Goal: Task Accomplishment & Management: Manage account settings

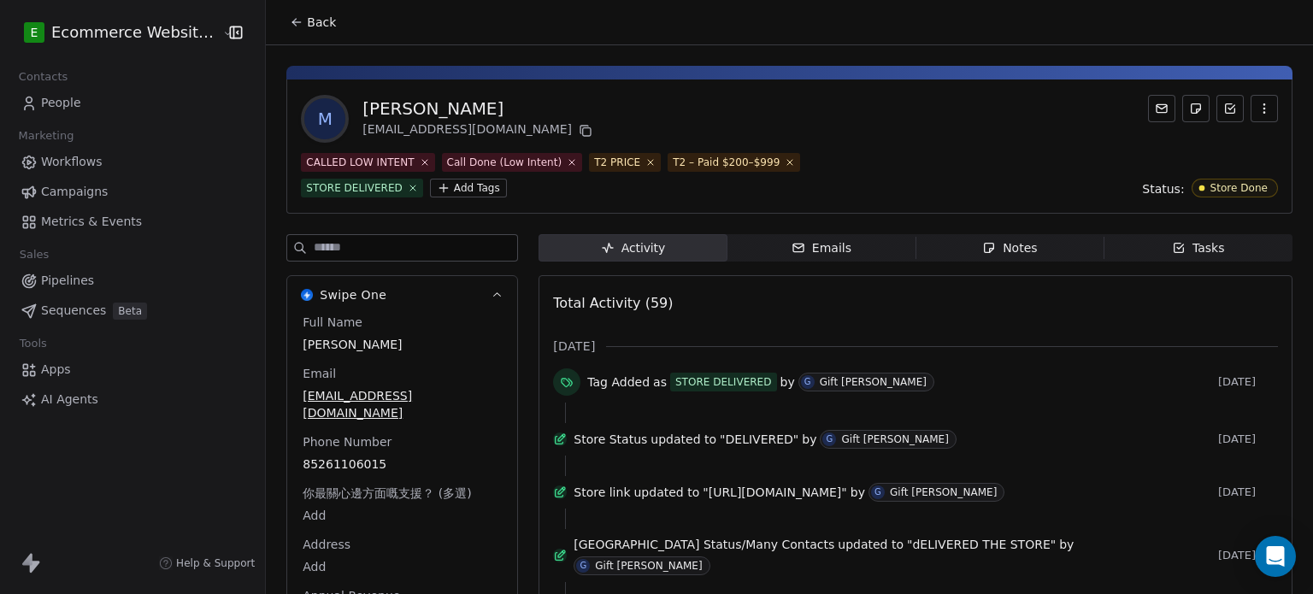
click at [280, 21] on button "Back" at bounding box center [313, 22] width 67 height 31
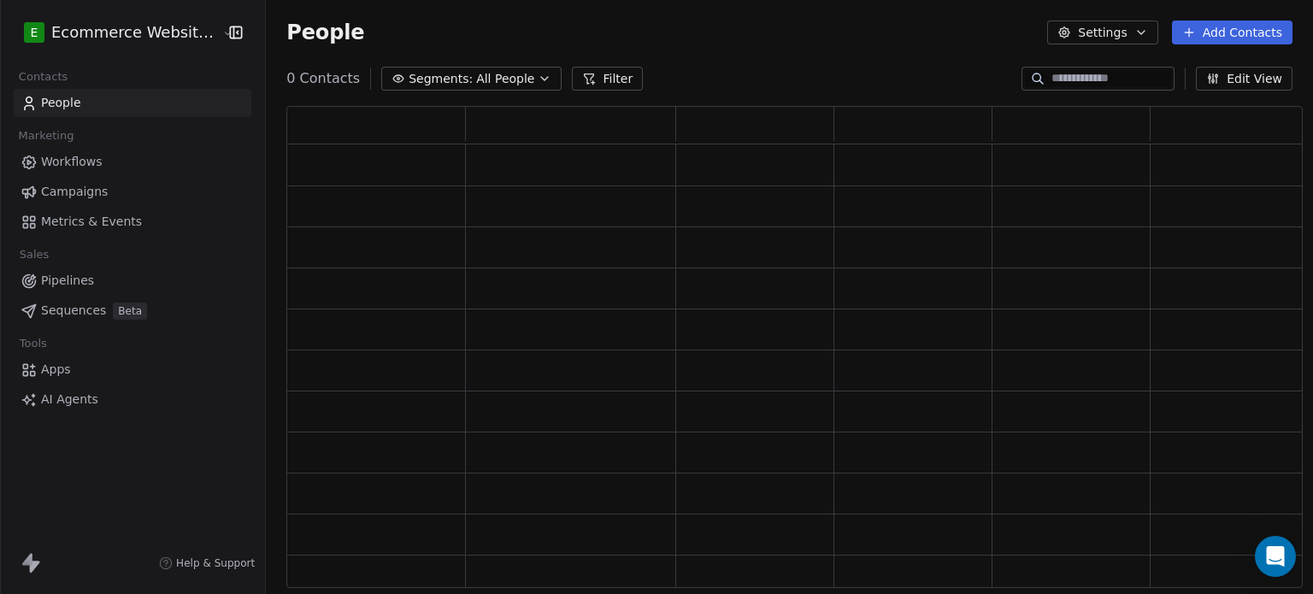
scroll to position [469, 1003]
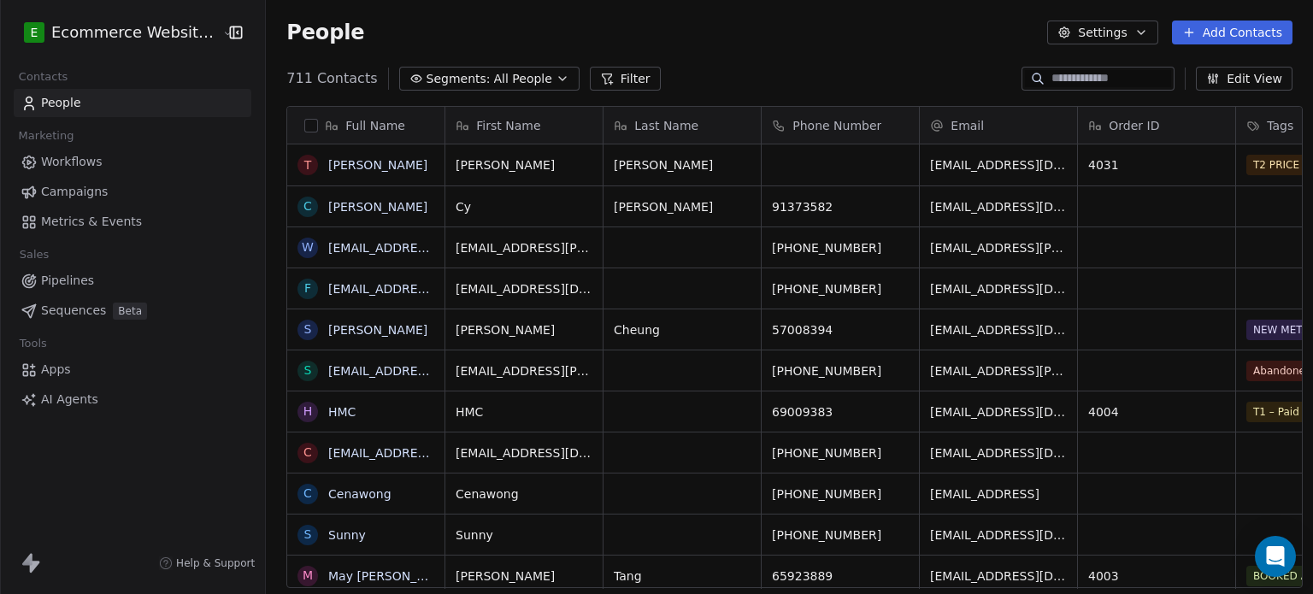
click at [1063, 81] on input at bounding box center [1112, 78] width 120 height 17
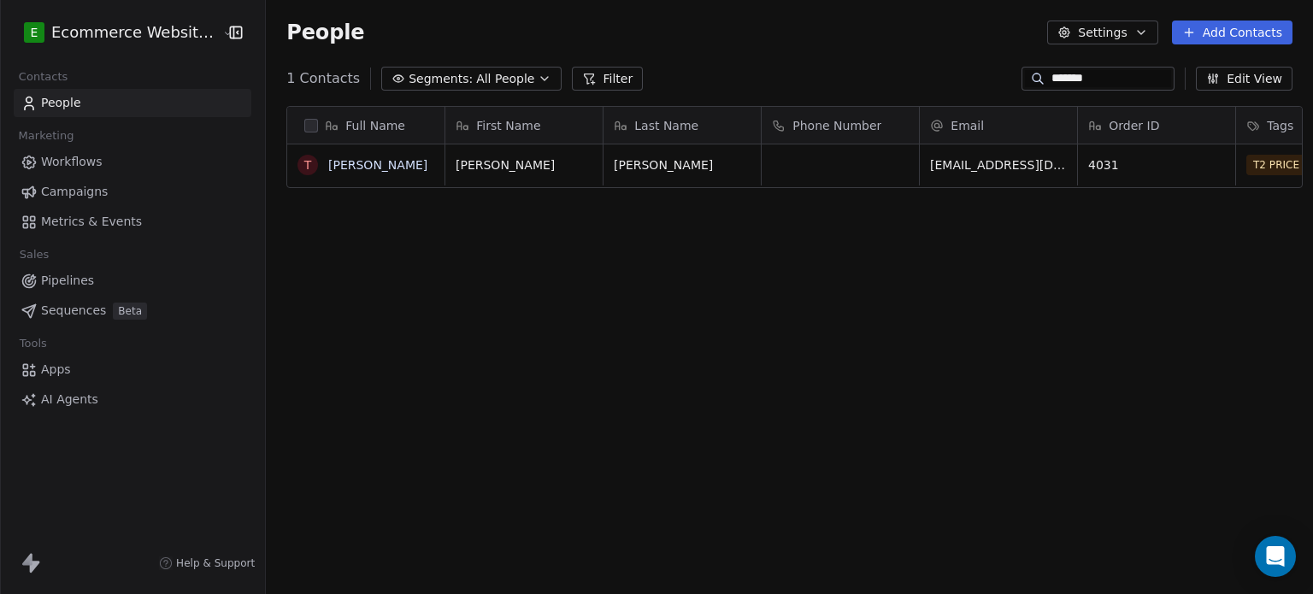
scroll to position [510, 1044]
type input "*******"
click at [380, 165] on link "[PERSON_NAME]" at bounding box center [377, 165] width 99 height 14
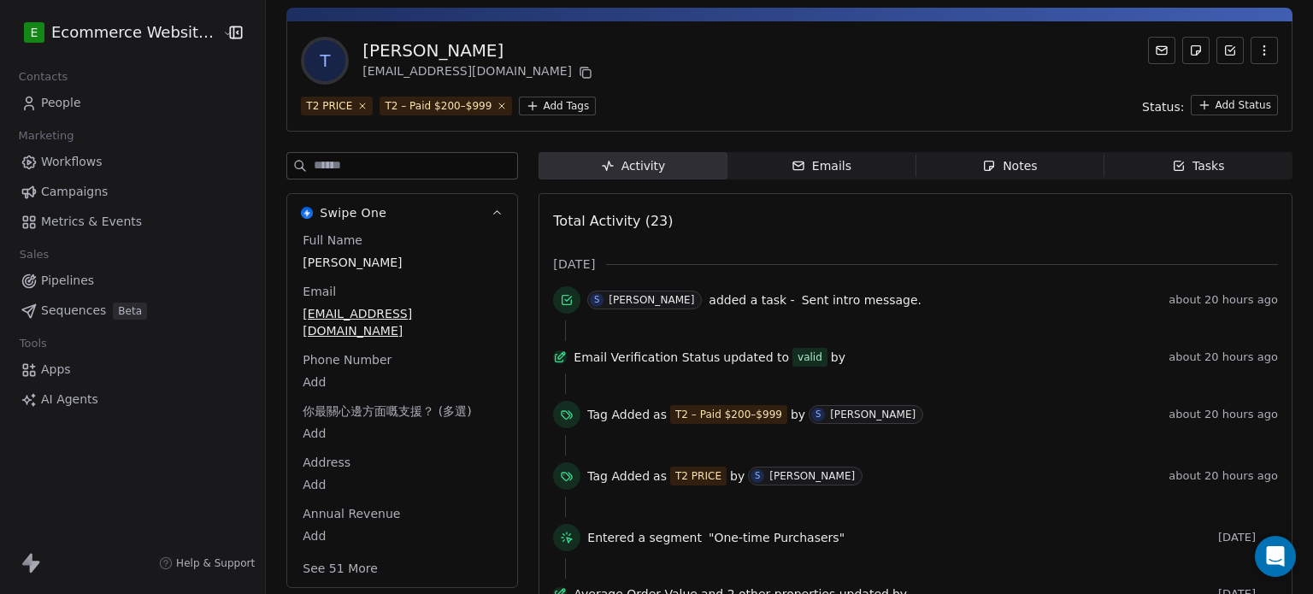
scroll to position [60, 0]
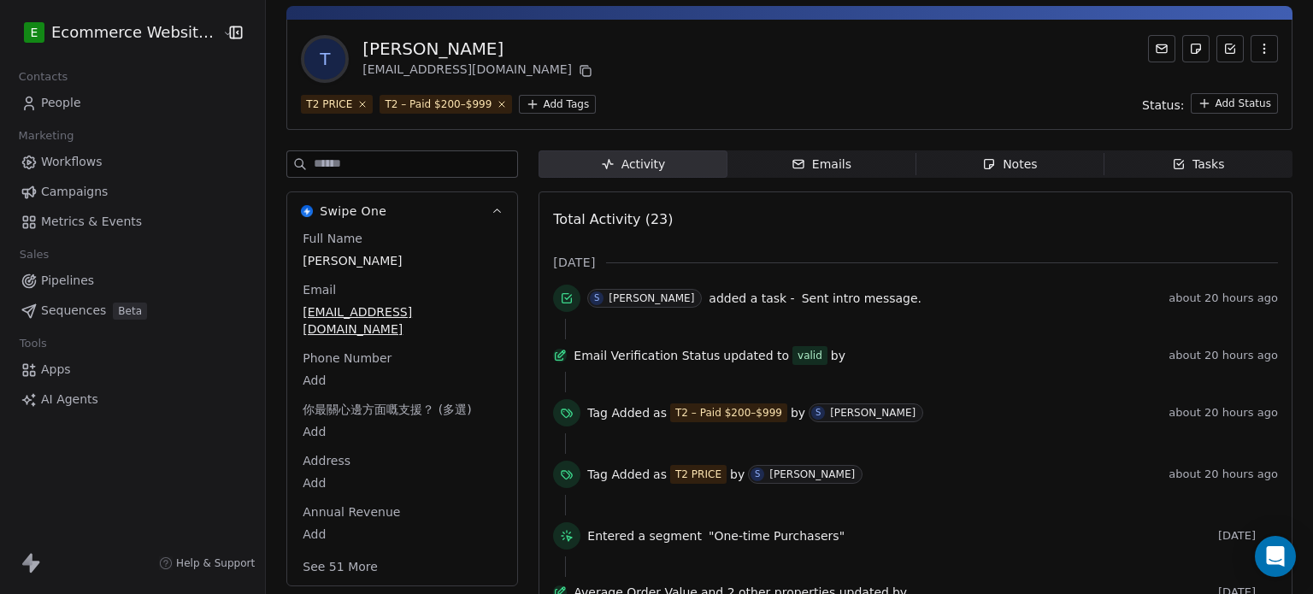
click at [1125, 170] on span "Tasks Tasks" at bounding box center [1199, 164] width 188 height 27
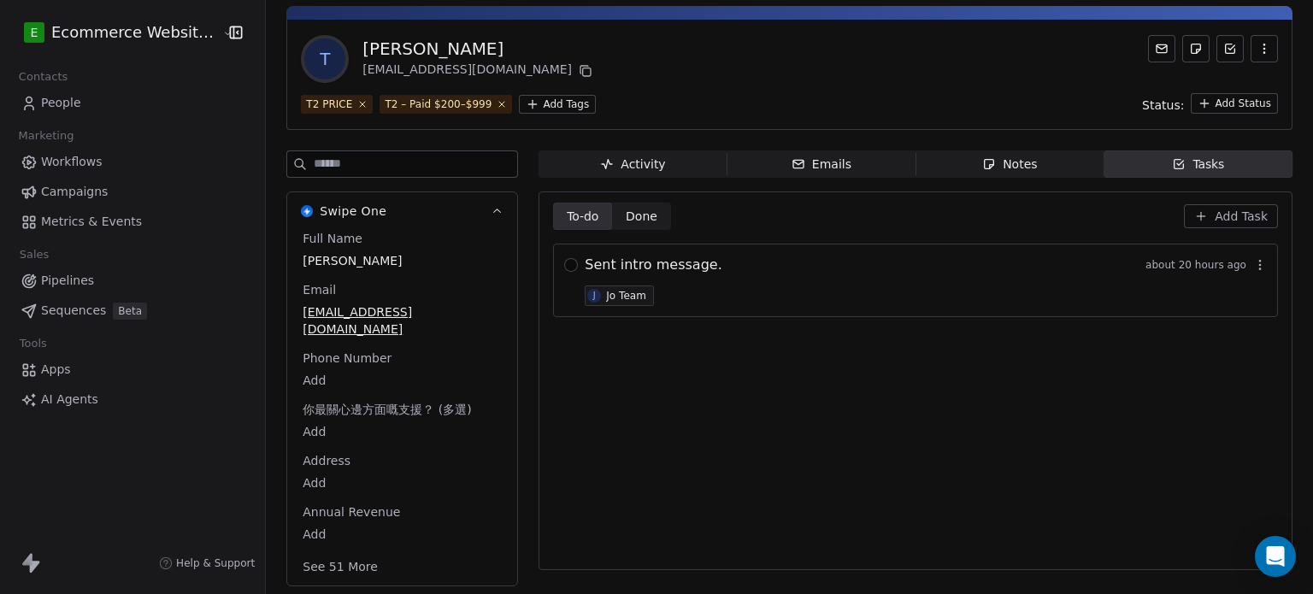
scroll to position [45, 0]
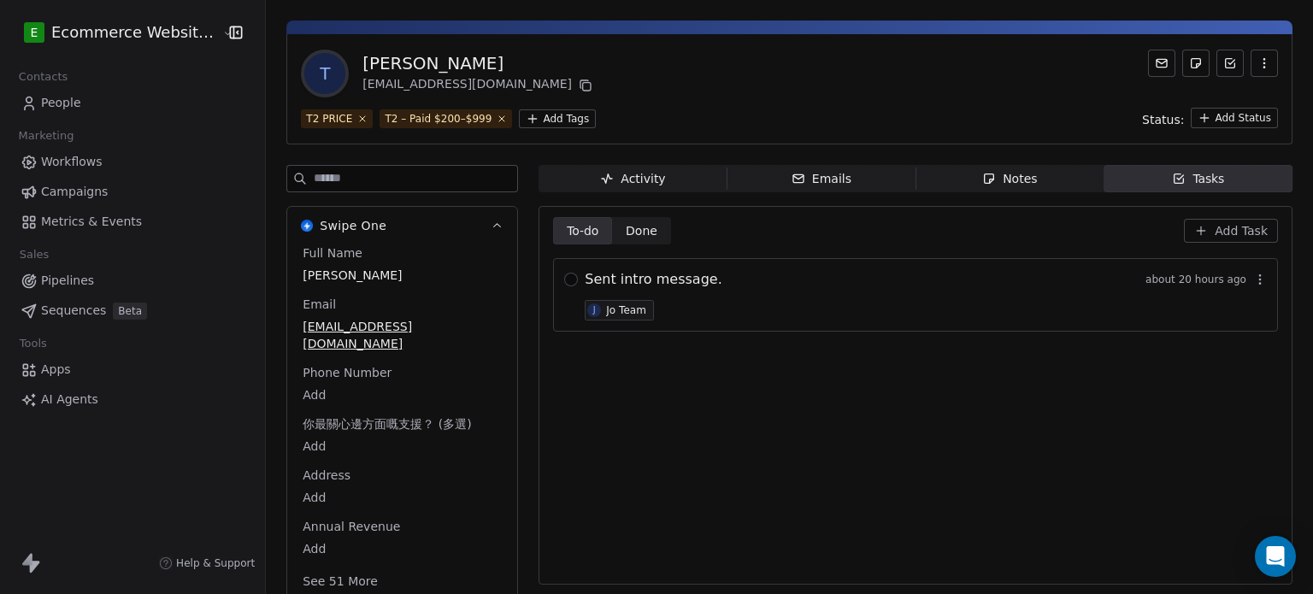
click at [619, 182] on div "Activity" at bounding box center [632, 179] width 65 height 18
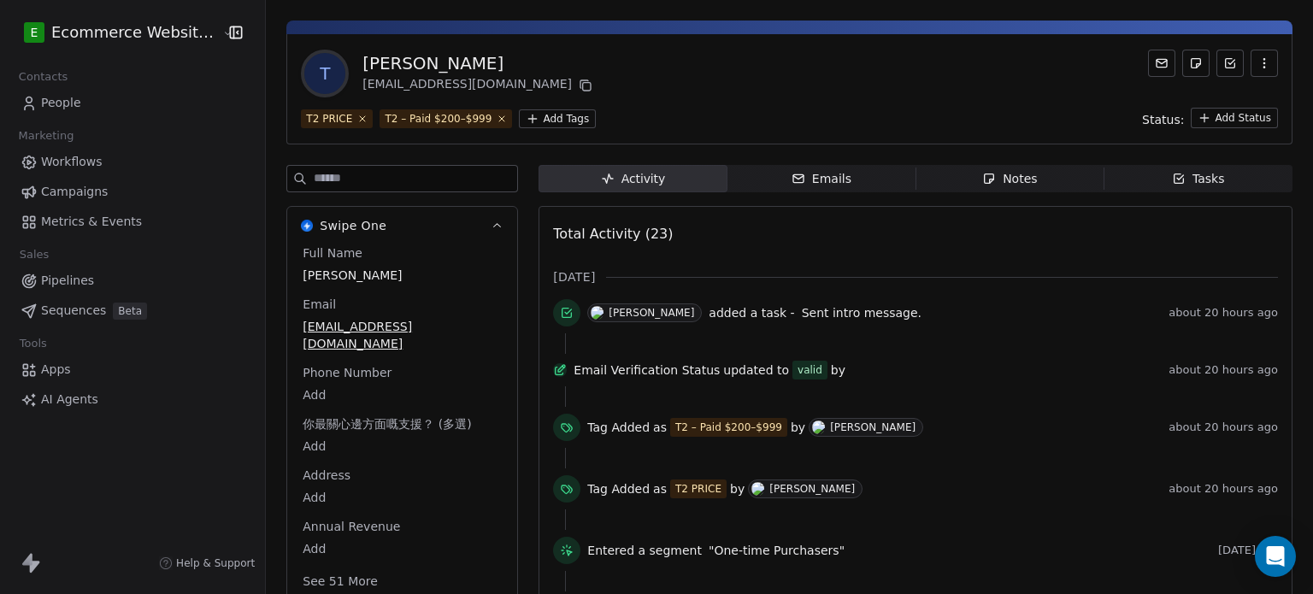
click at [1189, 174] on div "Tasks" at bounding box center [1198, 179] width 53 height 18
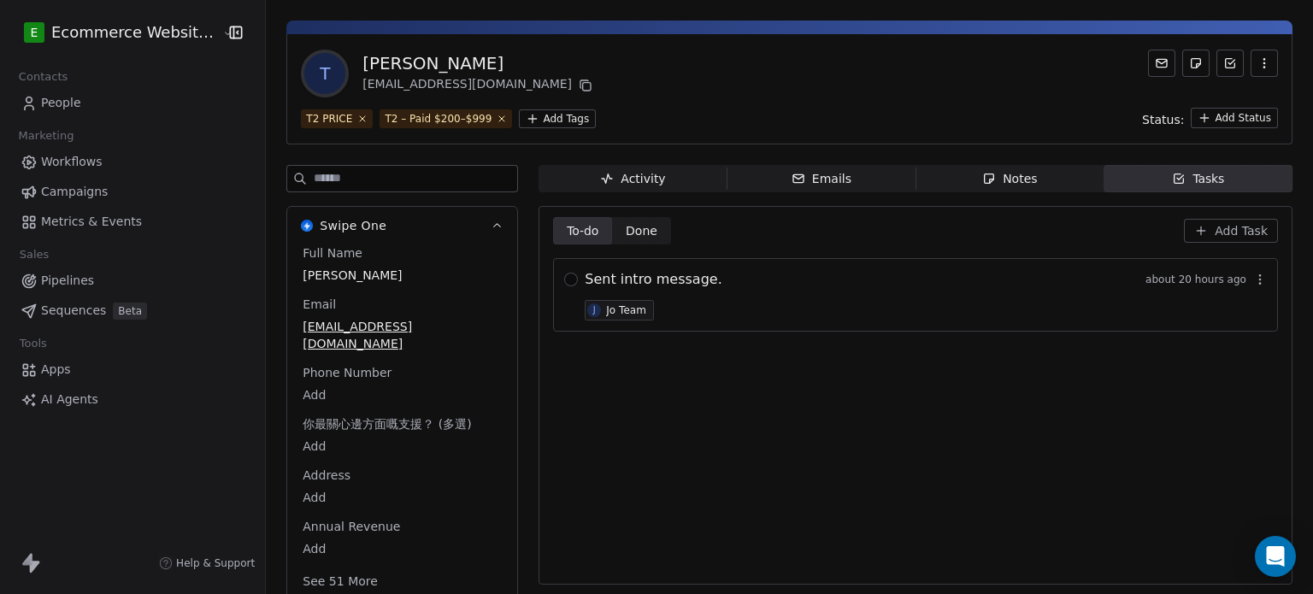
click at [1254, 280] on icon "button" at bounding box center [1261, 280] width 14 height 14
click at [1214, 310] on span "Edit" at bounding box center [1224, 315] width 23 height 17
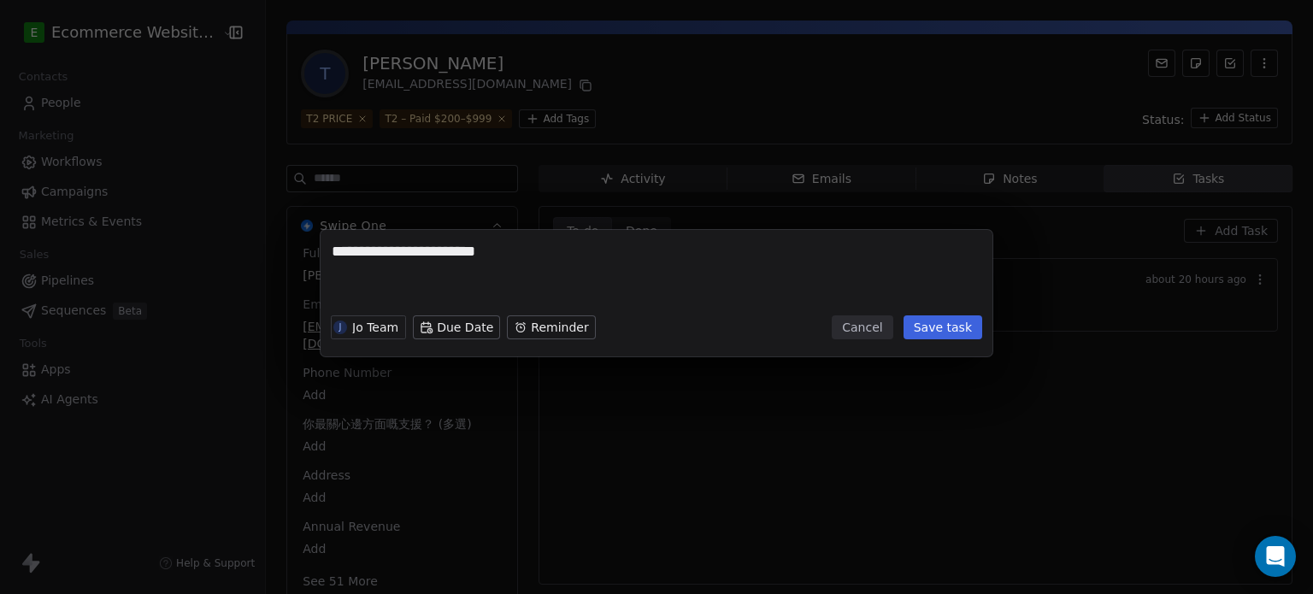
type textarea "**********"
click at [937, 326] on button "Save task" at bounding box center [943, 328] width 79 height 24
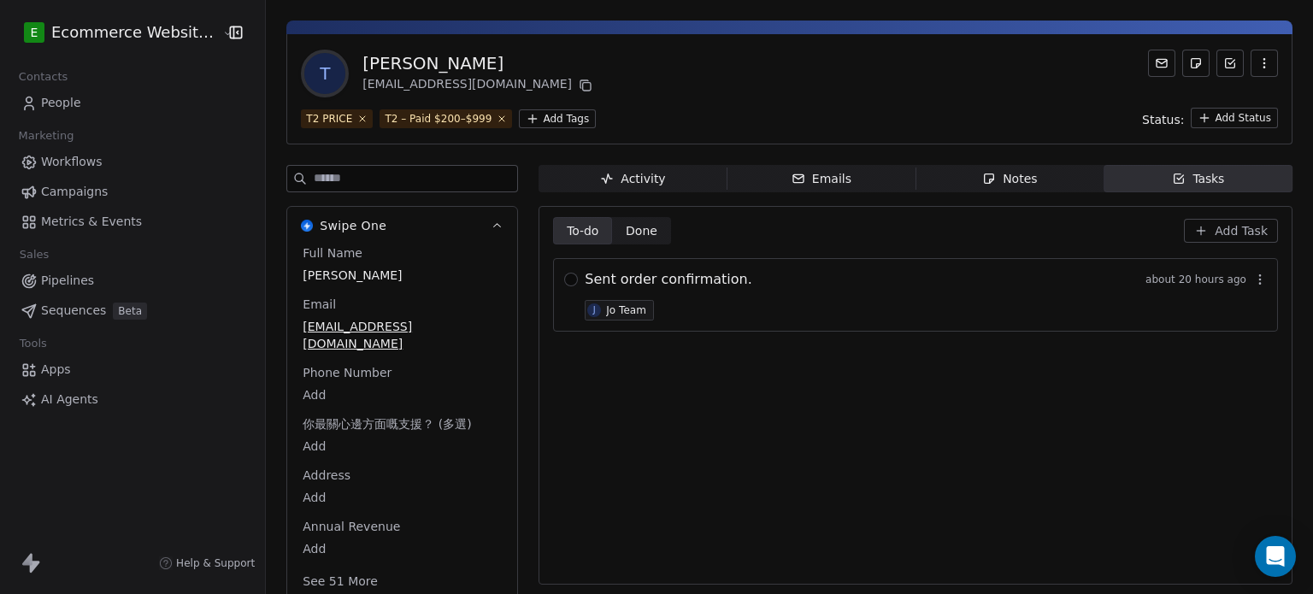
click at [564, 269] on div at bounding box center [571, 294] width 14 height 51
click at [564, 282] on button "button" at bounding box center [571, 280] width 14 height 14
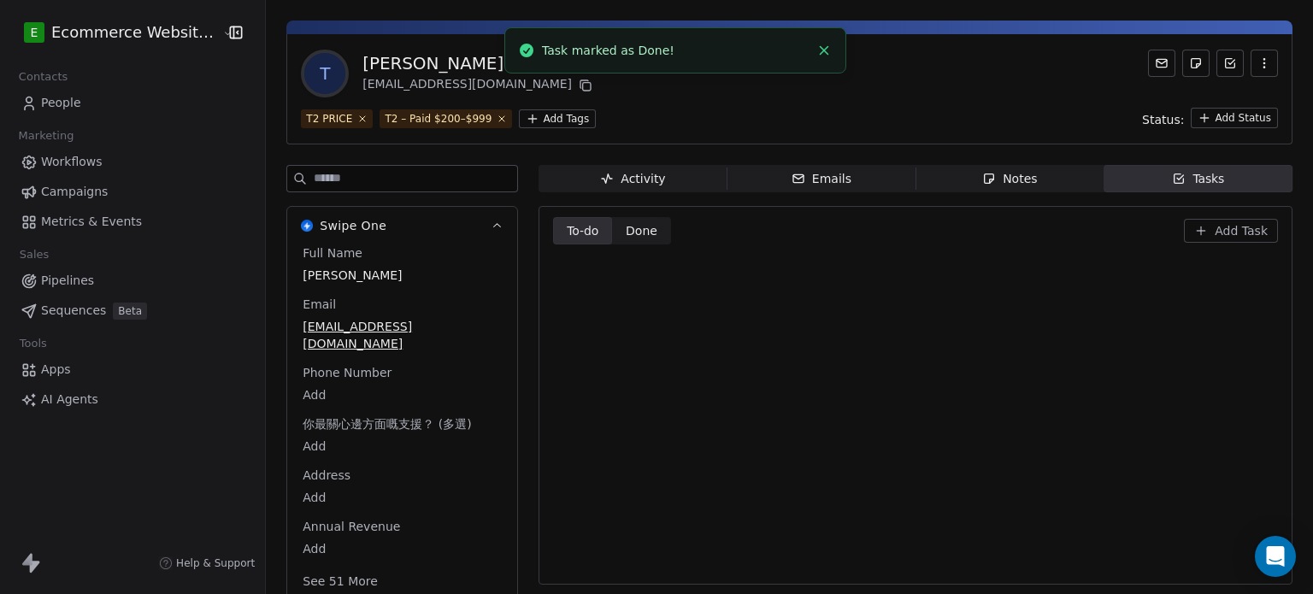
click at [523, 108] on div "T2 PRICE T2 – Paid $200–$999 Add Tags Status: Add Status" at bounding box center [789, 118] width 977 height 21
click at [528, 115] on html "E Ecommerce Website Builder Contacts People Marketing Workflows Campaigns Metri…" at bounding box center [656, 297] width 1313 height 594
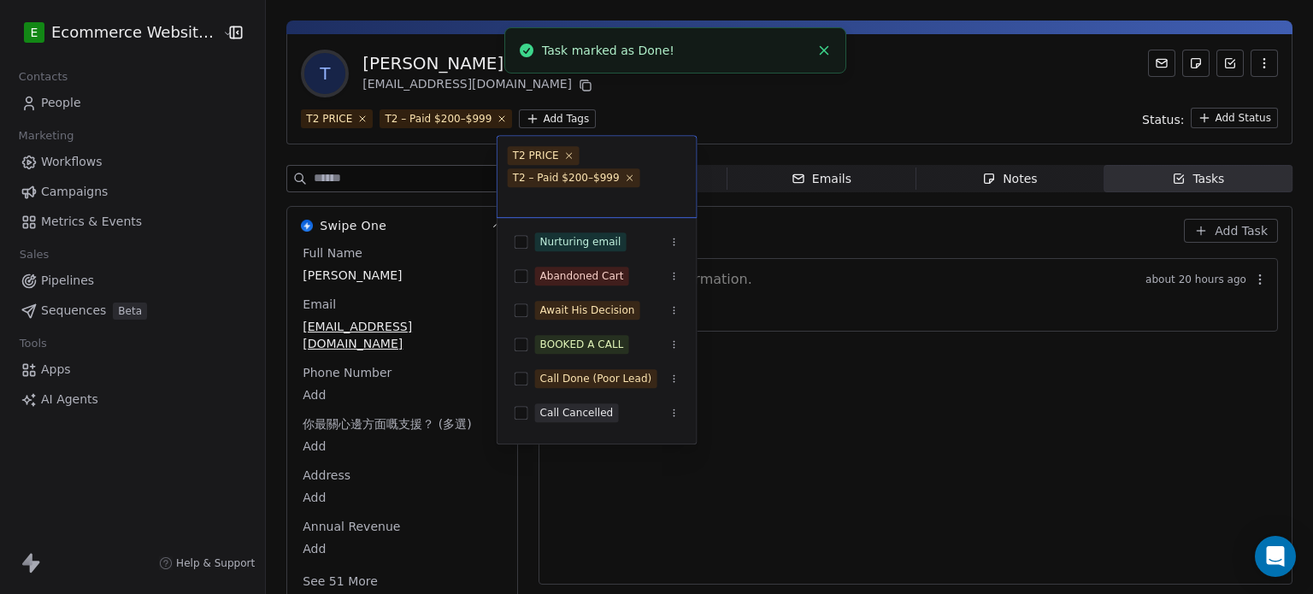
scroll to position [2, 0]
click at [610, 338] on div "BOOKED A CALL" at bounding box center [582, 344] width 84 height 15
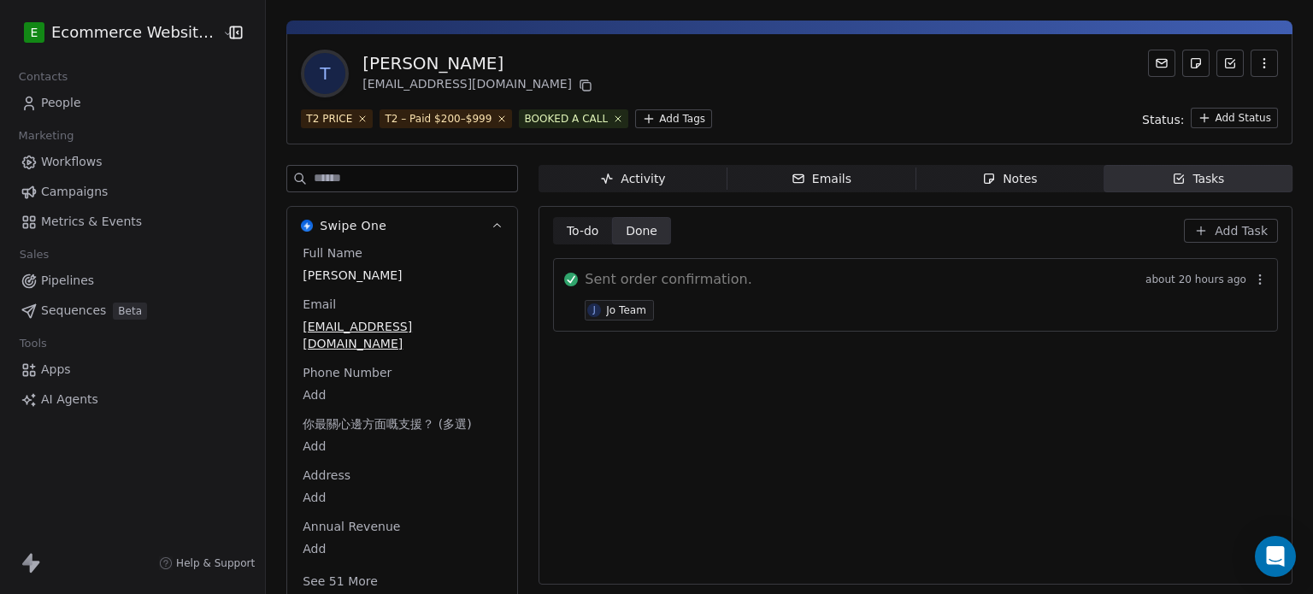
click at [759, 88] on html "E Ecommerce Website Builder Contacts People Marketing Workflows Campaigns Metri…" at bounding box center [656, 297] width 1313 height 594
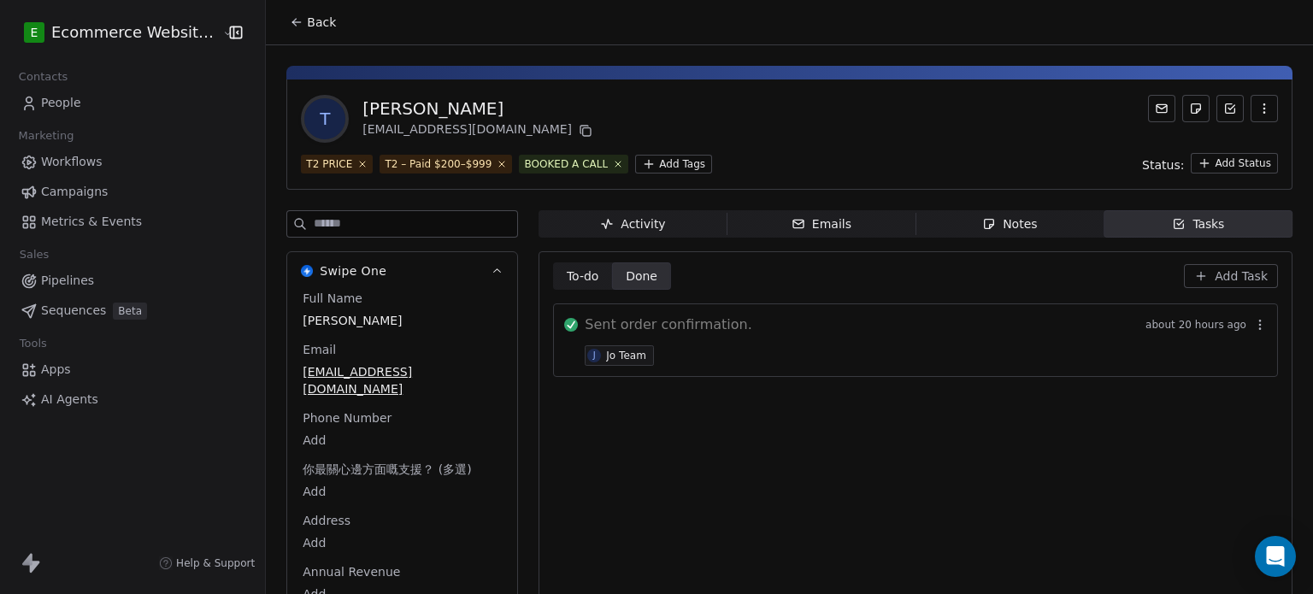
click at [290, 26] on icon at bounding box center [297, 22] width 14 height 14
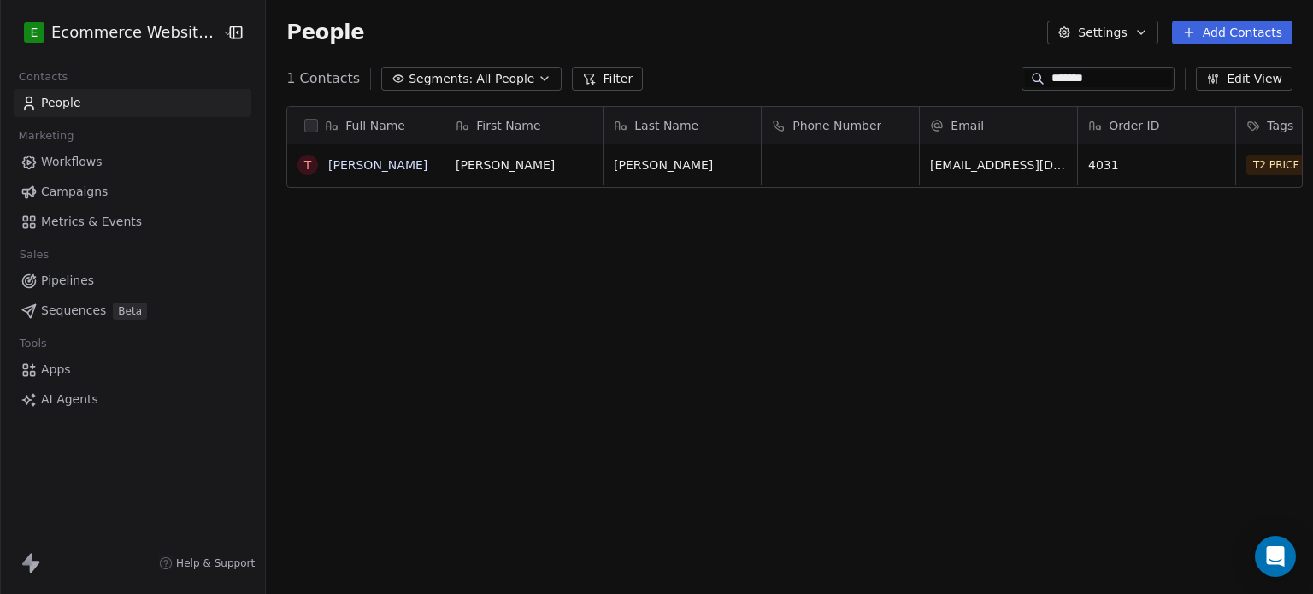
scroll to position [510, 1044]
drag, startPoint x: 1107, startPoint y: 75, endPoint x: 1009, endPoint y: 74, distance: 97.5
click at [1022, 74] on div "*******" at bounding box center [1098, 79] width 153 height 24
type input "***"
click at [339, 163] on link "HMC" at bounding box center [341, 165] width 27 height 14
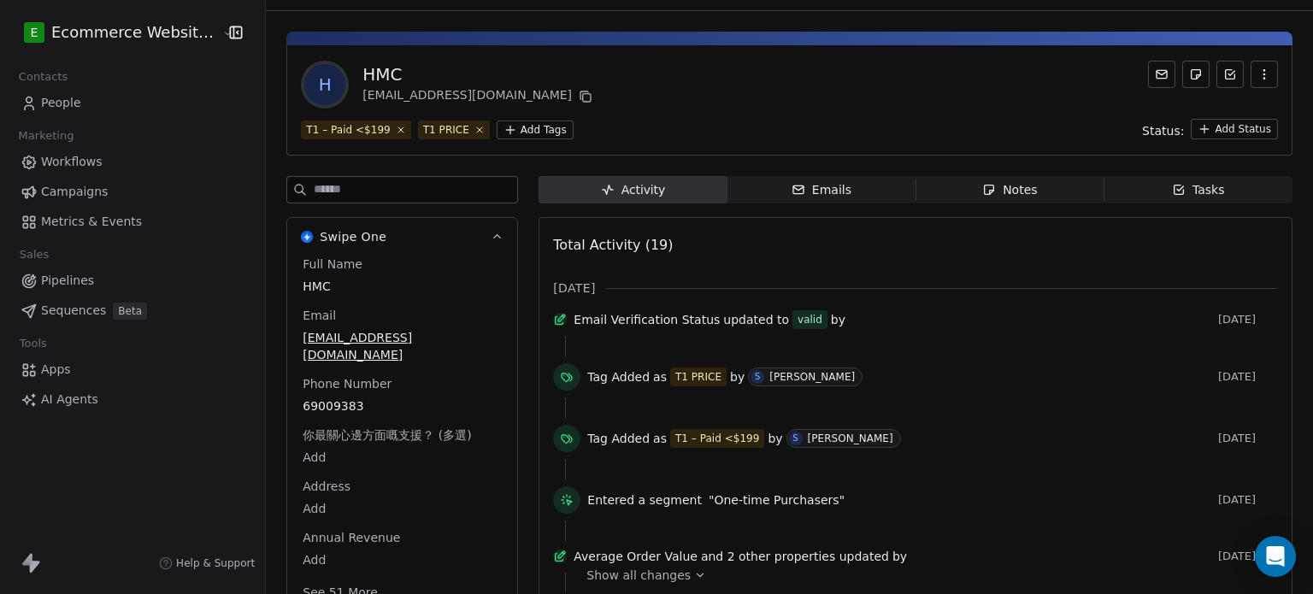
scroll to position [34, 0]
click at [1122, 194] on span "Tasks Tasks" at bounding box center [1199, 189] width 188 height 27
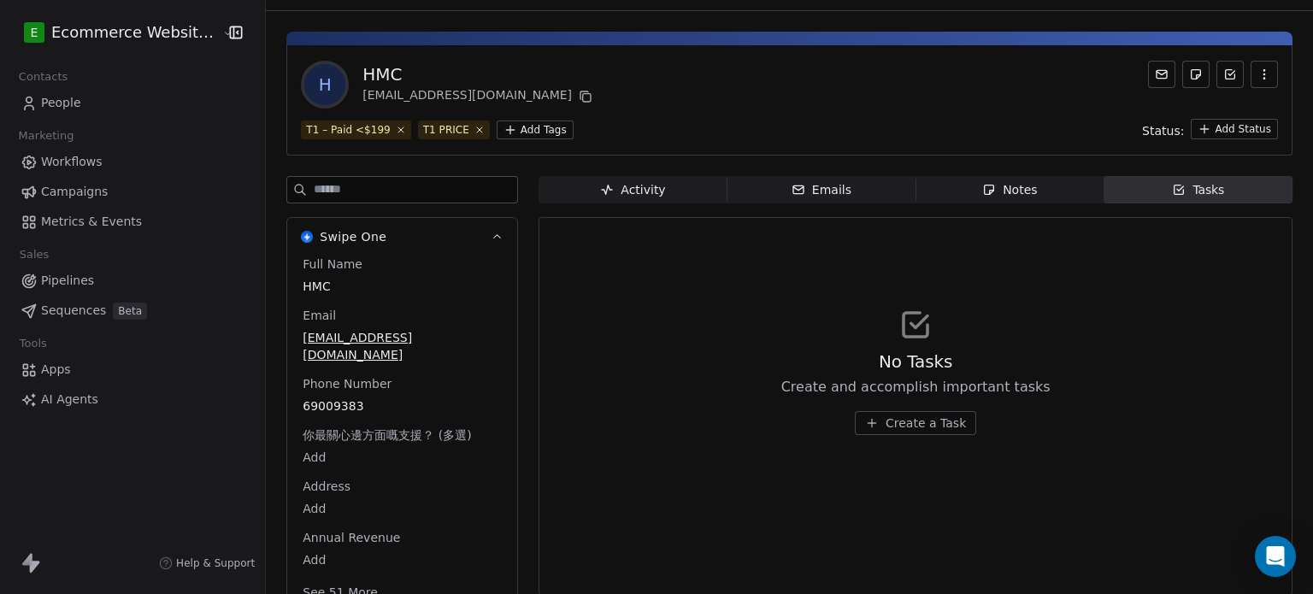
click at [871, 418] on button "Create a Task" at bounding box center [915, 423] width 121 height 24
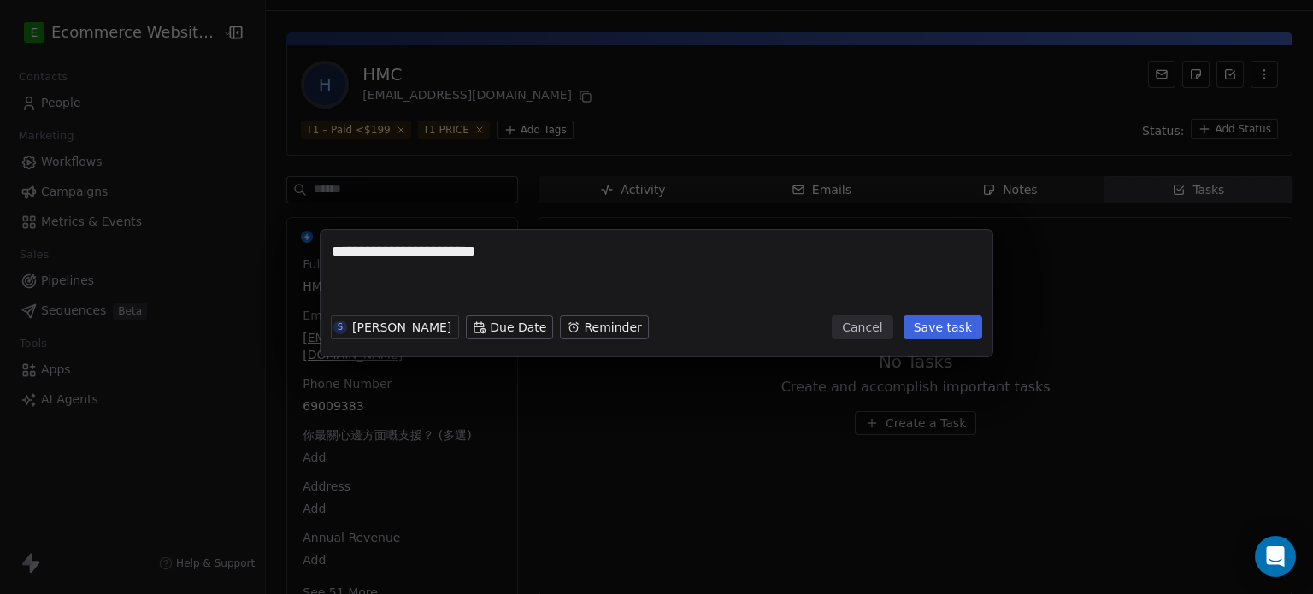
type textarea "**********"
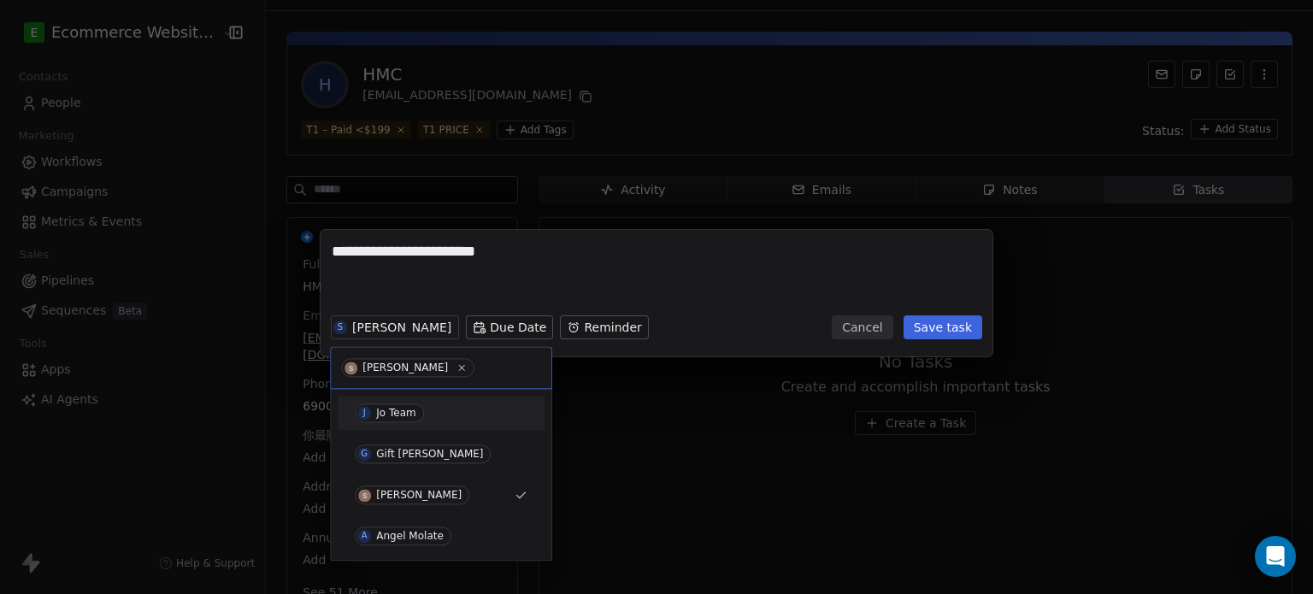
click at [426, 412] on div "J Jo Team" at bounding box center [441, 413] width 173 height 19
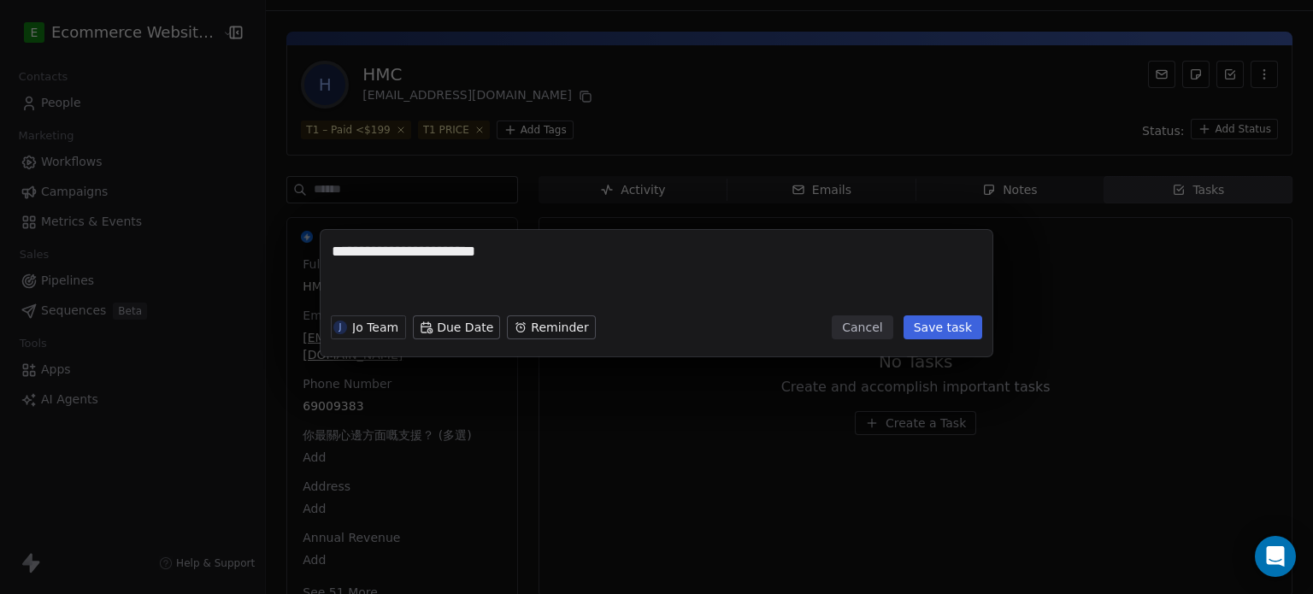
click at [937, 333] on button "Save task" at bounding box center [943, 328] width 79 height 24
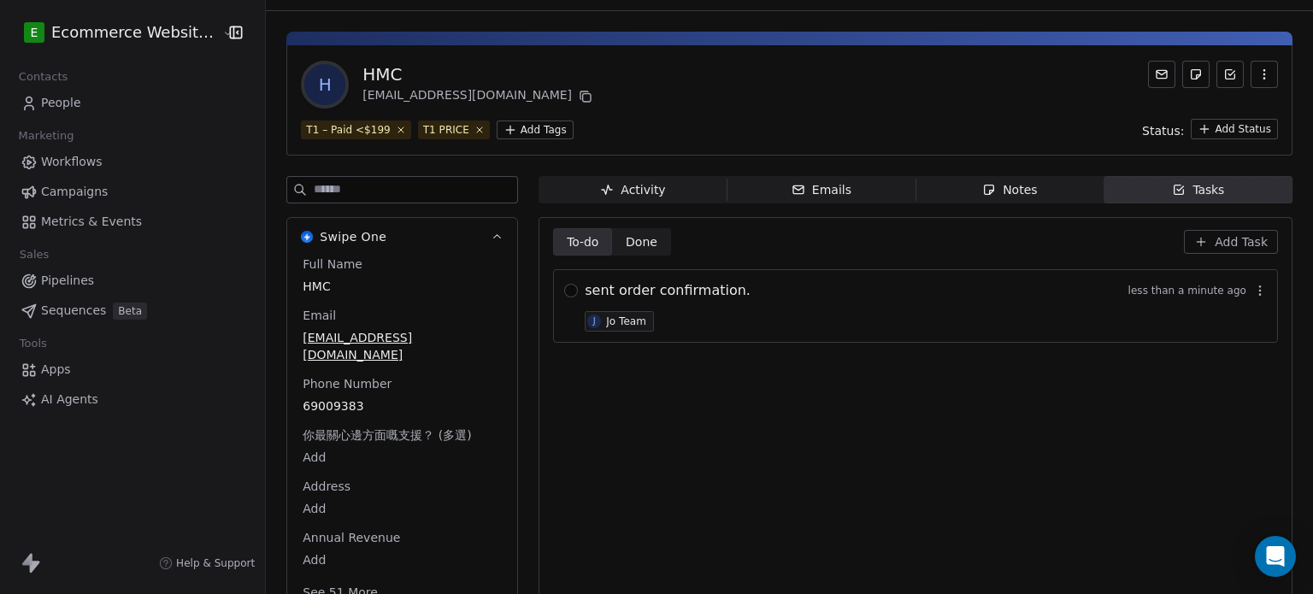
click at [504, 131] on html "E Ecommerce Website Builder Contacts People Marketing Workflows Campaigns Metri…" at bounding box center [656, 297] width 1313 height 594
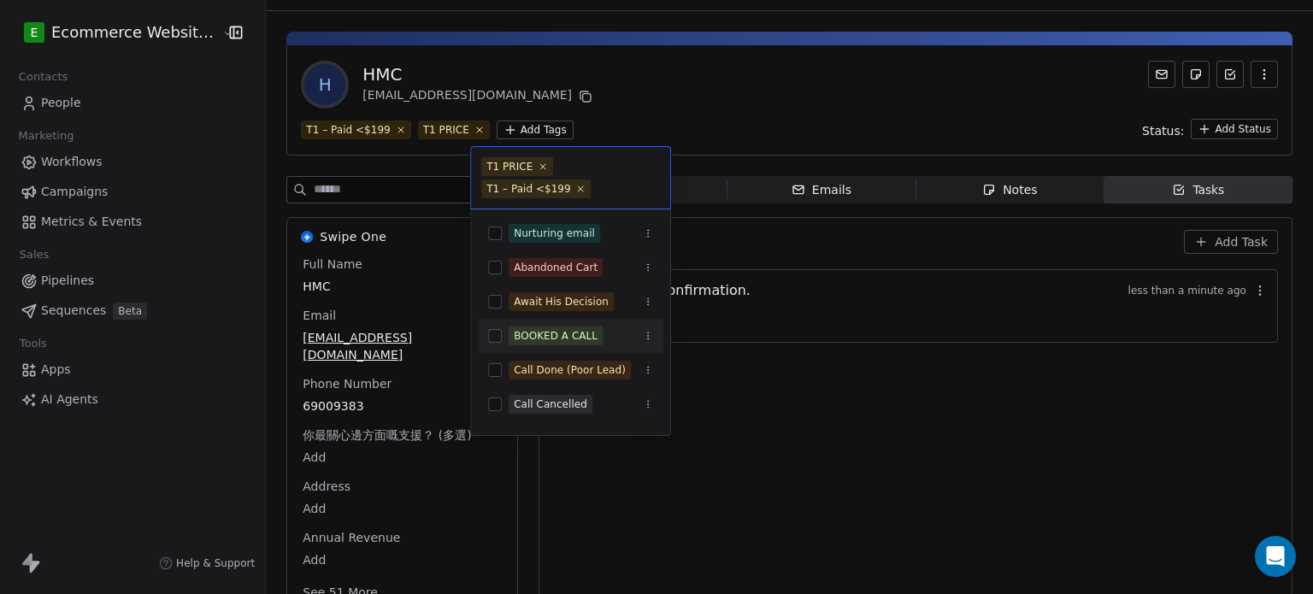
click at [586, 327] on span "BOOKED A CALL" at bounding box center [556, 336] width 94 height 19
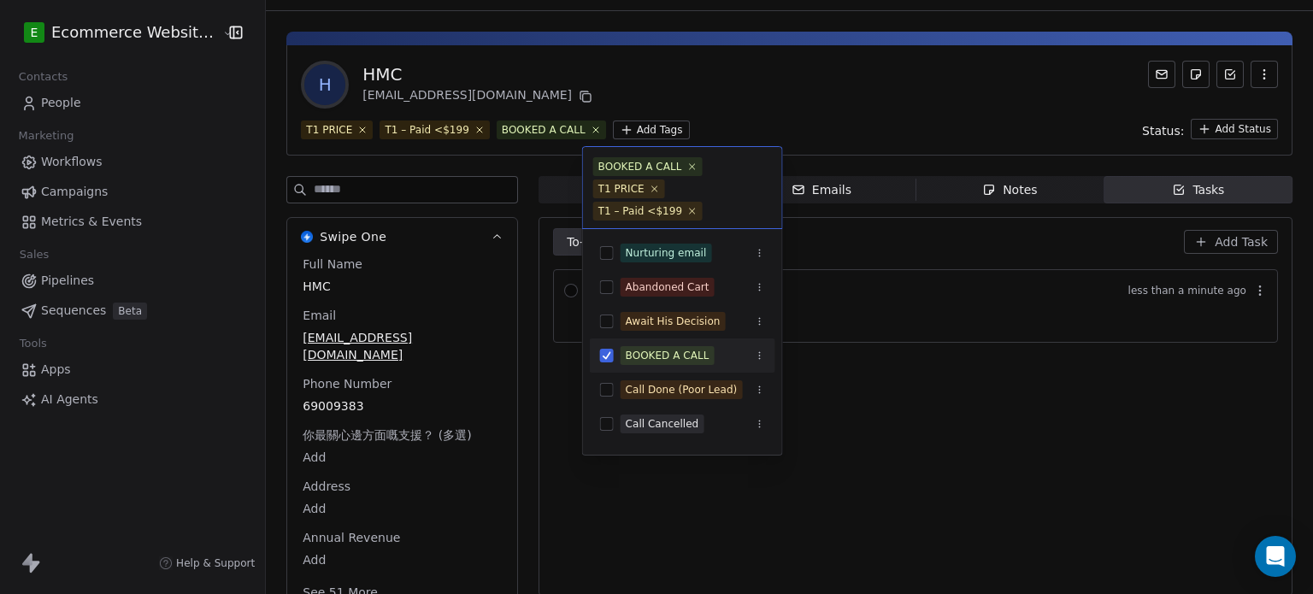
click at [777, 389] on html "E Ecommerce Website Builder Contacts People Marketing Workflows Campaigns Metri…" at bounding box center [656, 297] width 1313 height 594
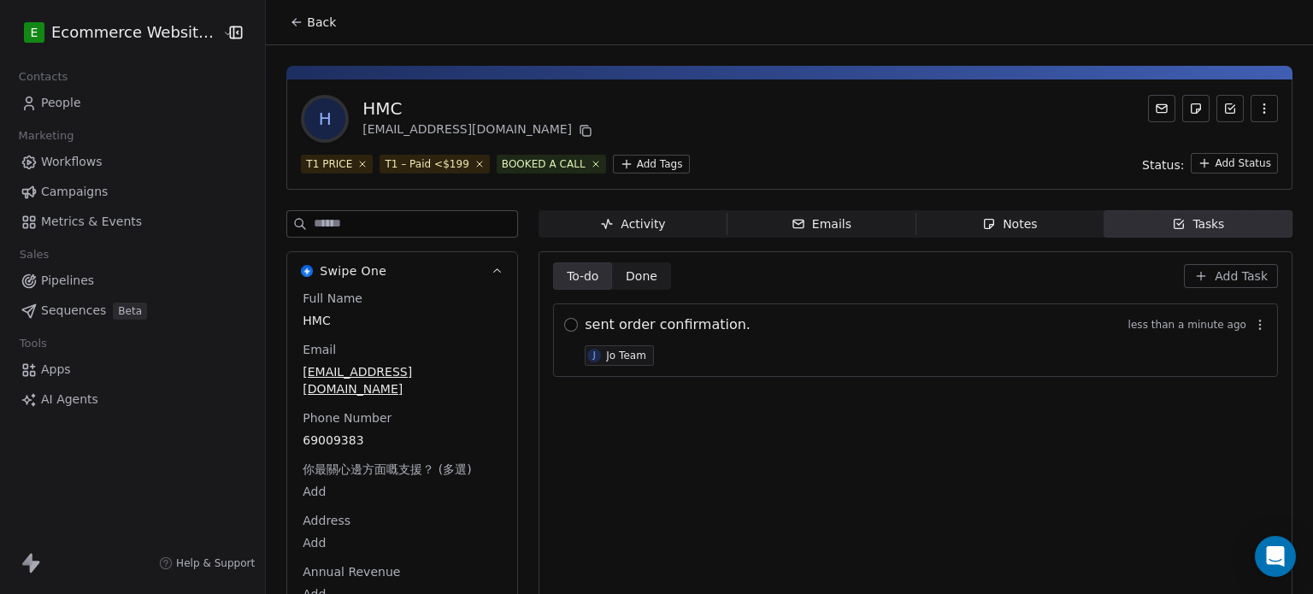
click at [564, 322] on button "button" at bounding box center [571, 325] width 14 height 14
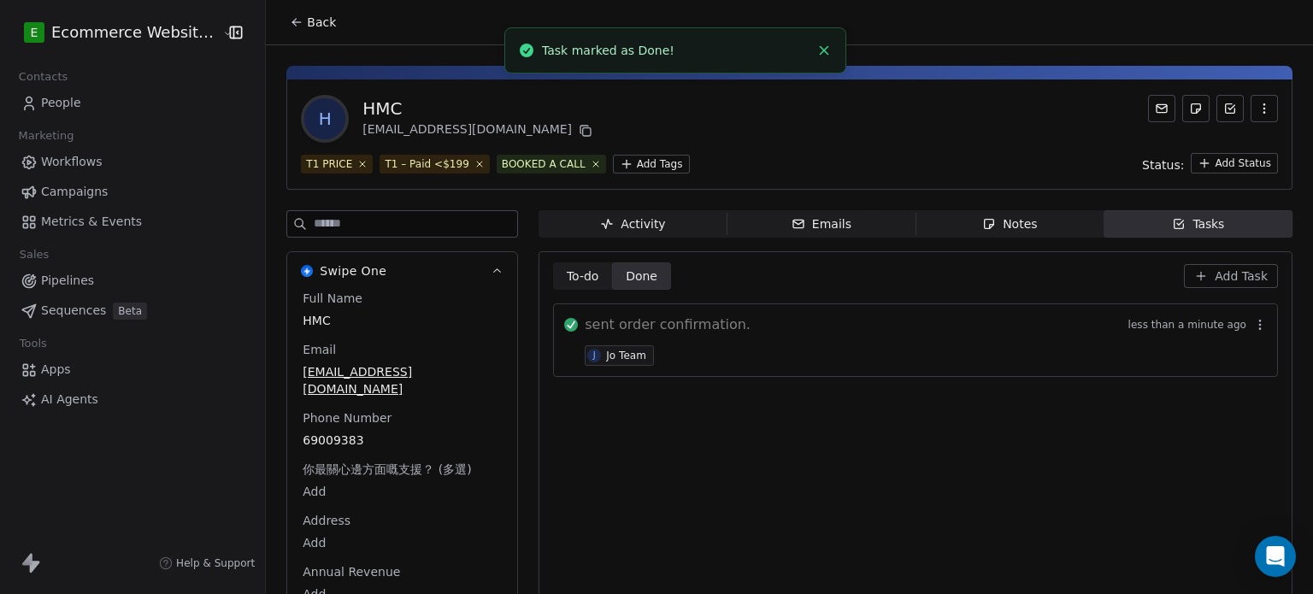
click at [983, 217] on icon "button" at bounding box center [990, 224] width 14 height 14
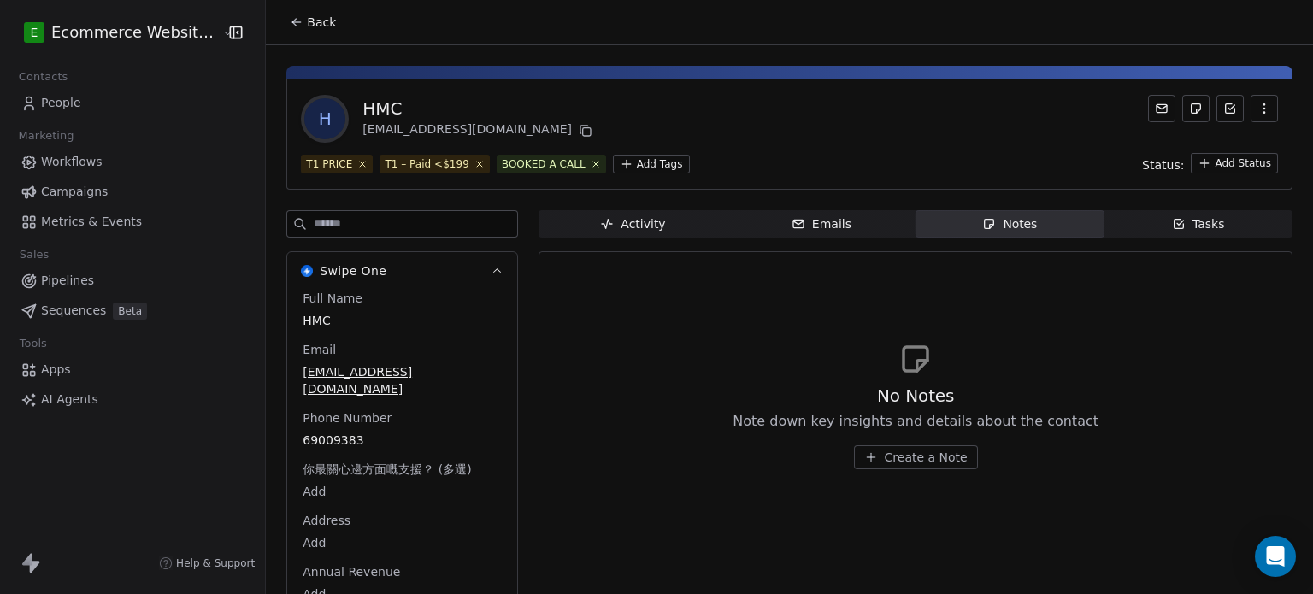
click at [290, 27] on icon at bounding box center [297, 22] width 14 height 14
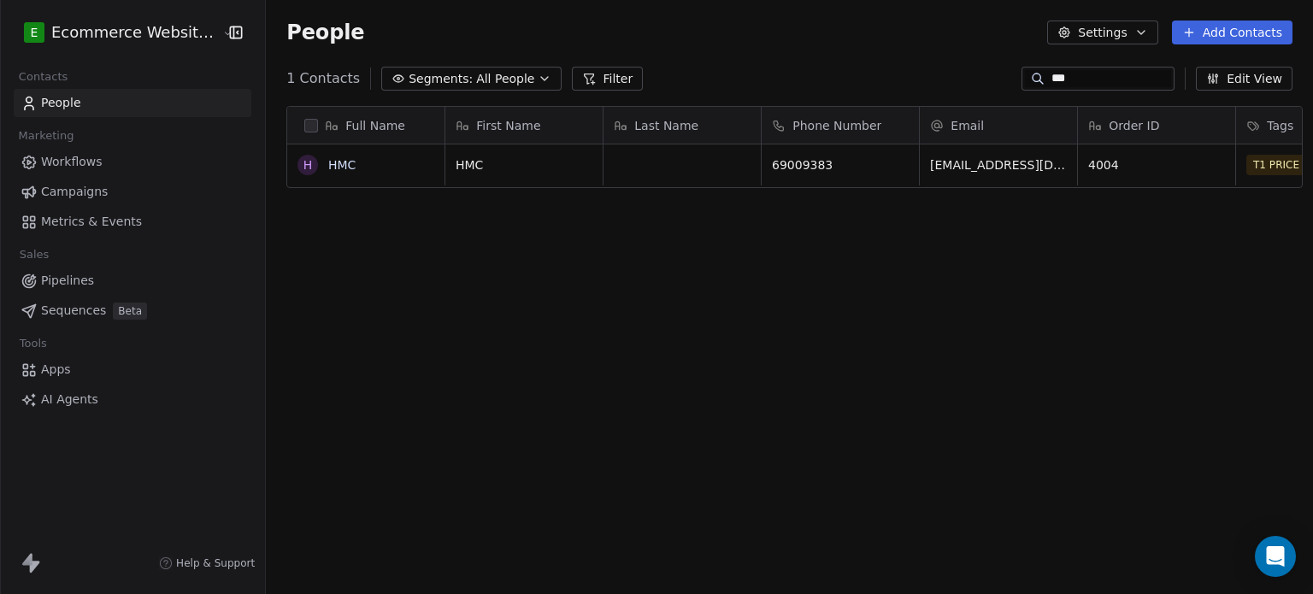
scroll to position [510, 1044]
drag, startPoint x: 1082, startPoint y: 74, endPoint x: 978, endPoint y: 76, distance: 103.5
click at [978, 76] on div "1 Contacts Segments: All People Filter *** Edit View" at bounding box center [790, 78] width 1048 height 27
type input "*******"
click at [366, 166] on link "[PERSON_NAME]" at bounding box center [377, 165] width 99 height 14
